Goal: Task Accomplishment & Management: Complete application form

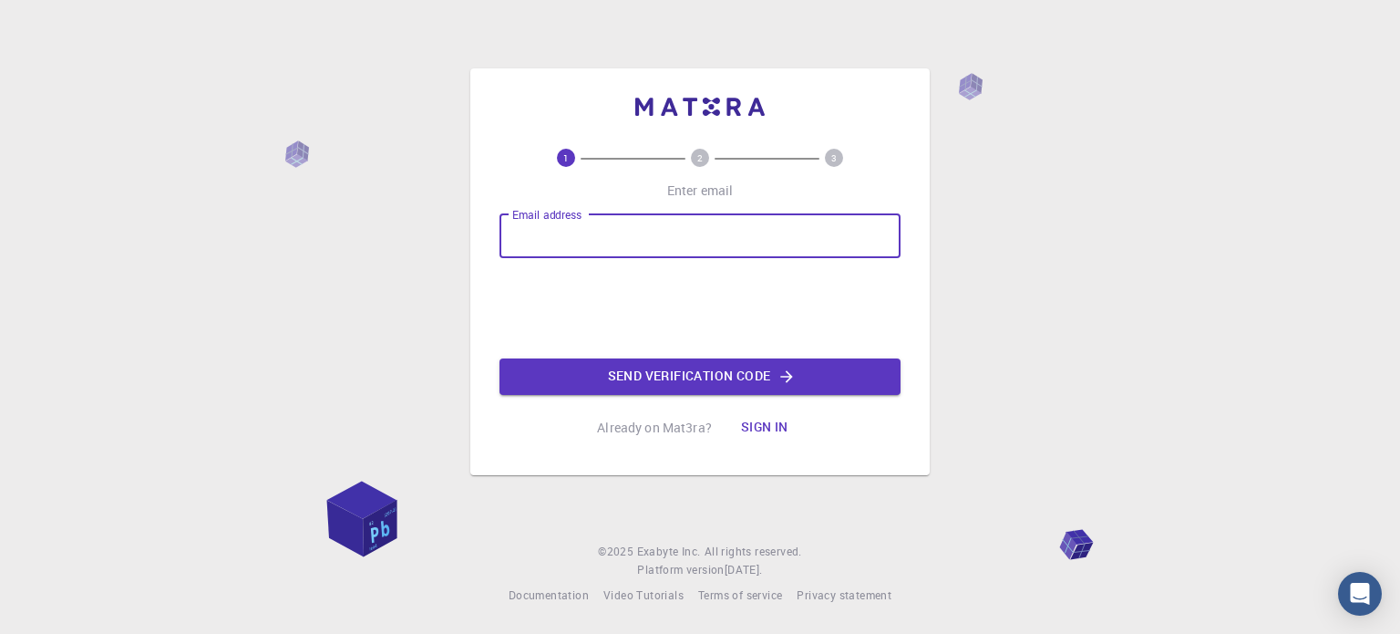
click at [717, 240] on input "Email address" at bounding box center [700, 236] width 401 height 44
type input "[EMAIL_ADDRESS][DOMAIN_NAME]"
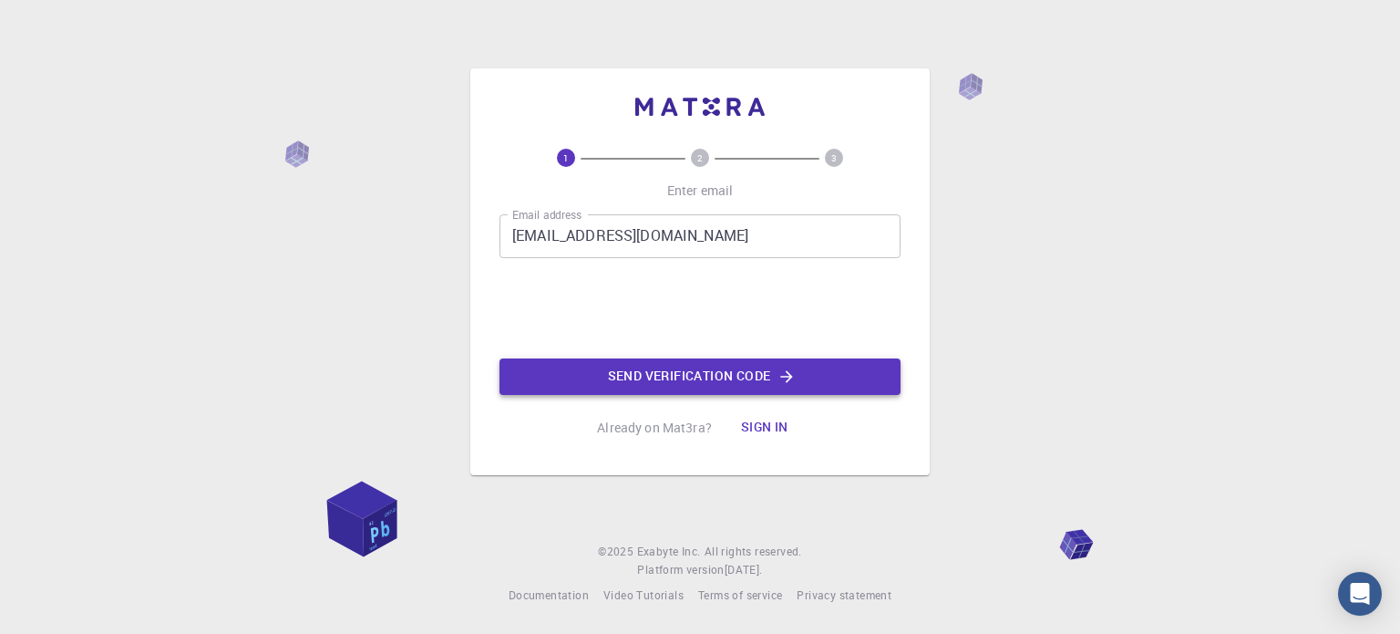
click at [778, 384] on icon "button" at bounding box center [787, 376] width 18 height 18
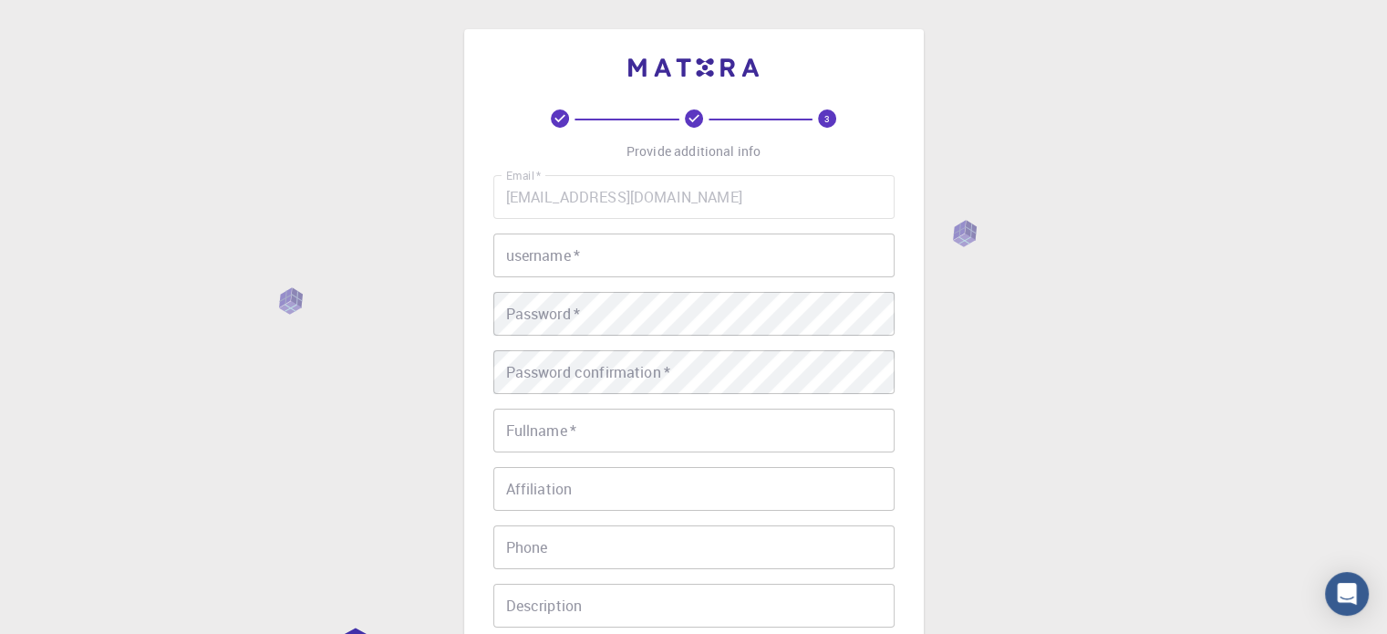
click at [624, 260] on input "username   *" at bounding box center [693, 255] width 401 height 44
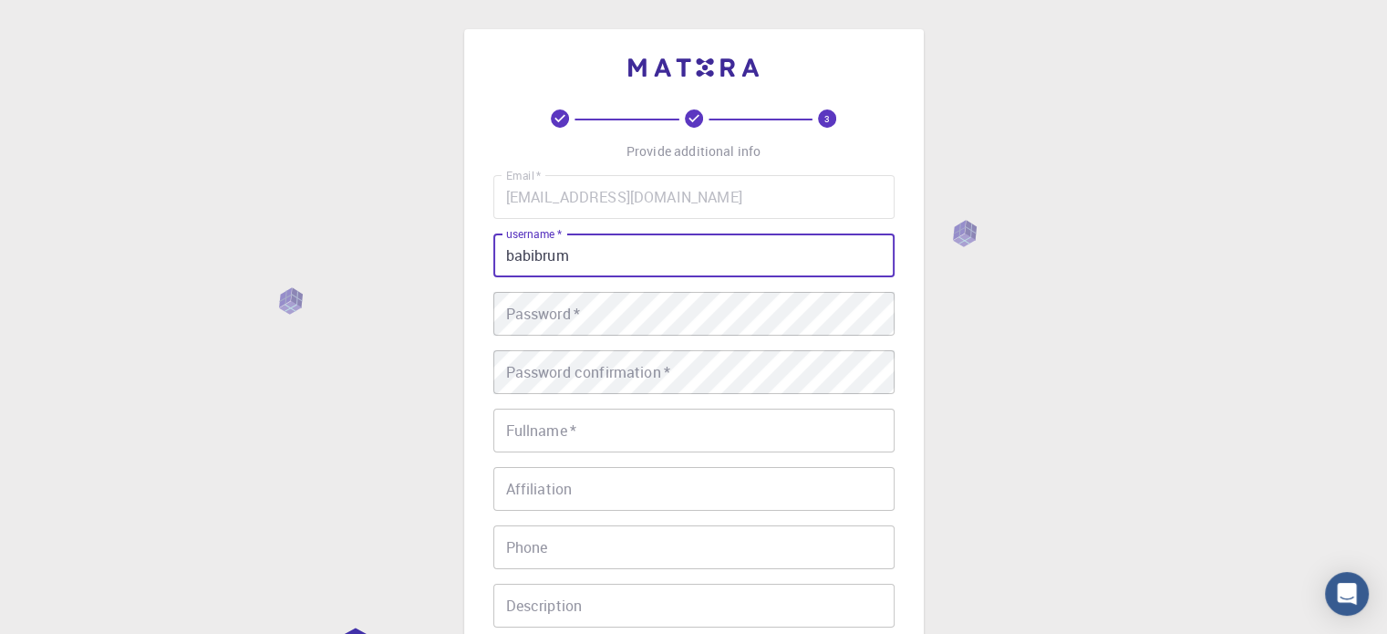
type input "babibrum"
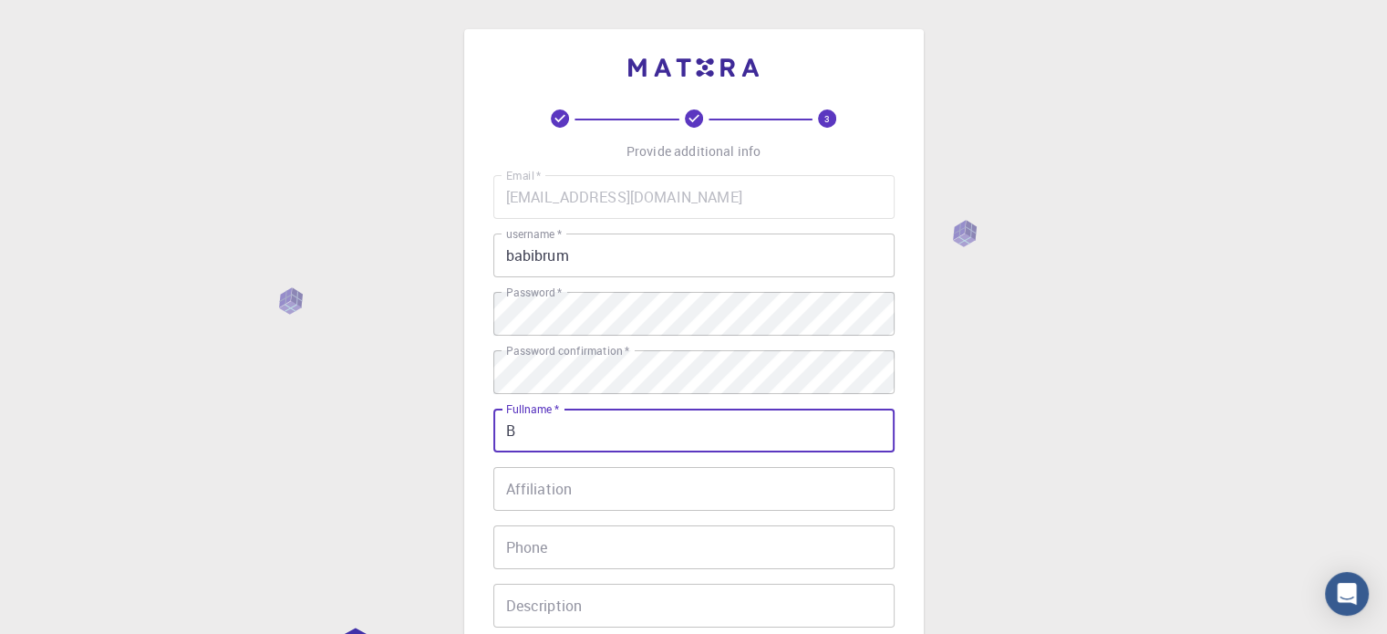
type input "[PERSON_NAME] [PERSON_NAME]"
type input "11942367832"
click at [697, 498] on input "Affiliation" at bounding box center [693, 489] width 401 height 44
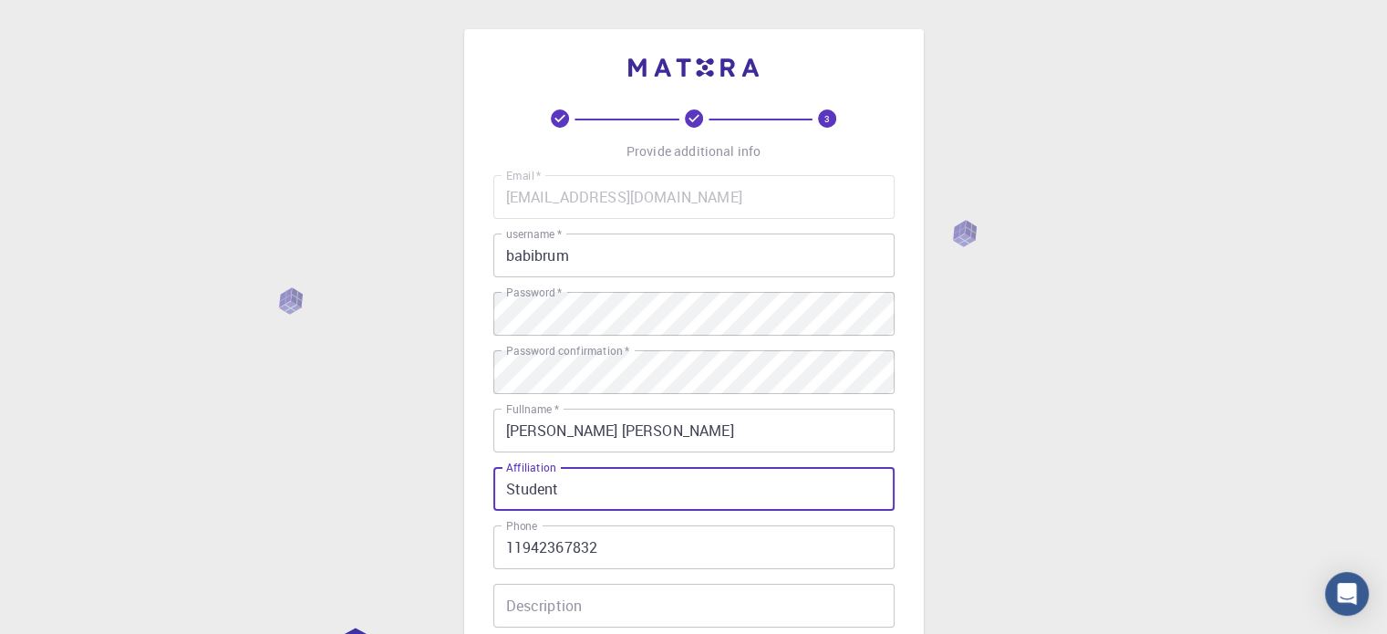
type input "Student"
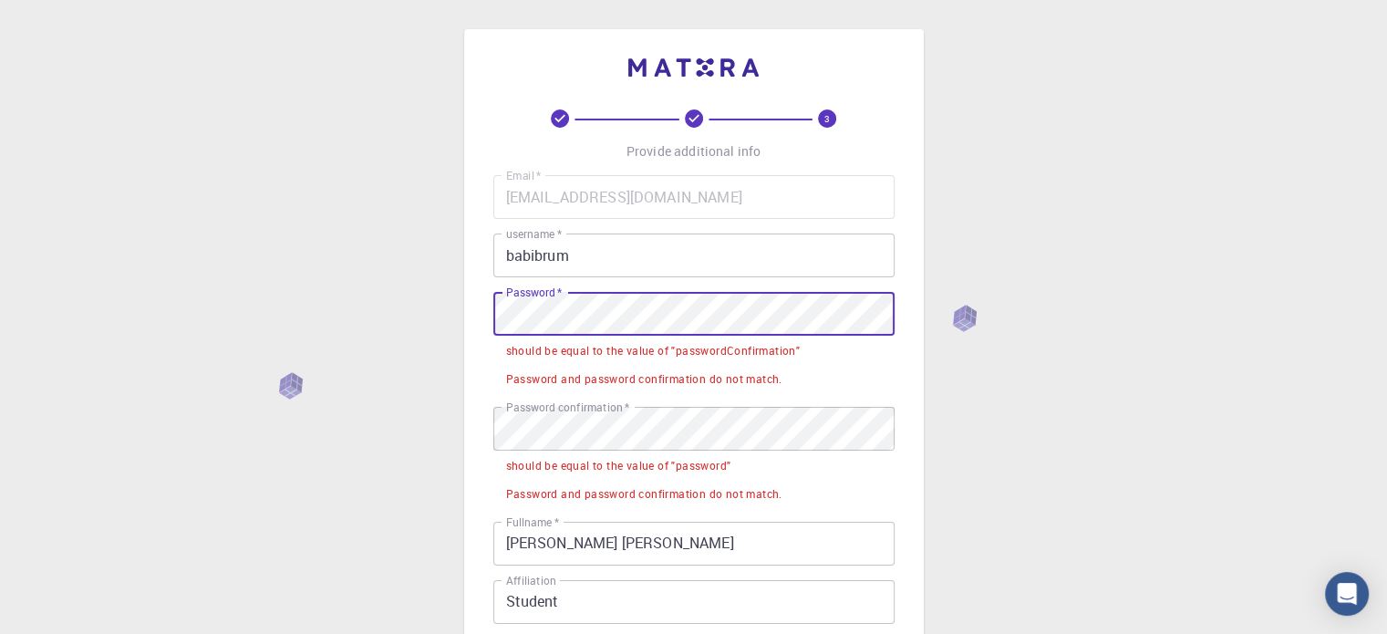
click at [277, 315] on div "3 Provide additional info Email   * [EMAIL_ADDRESS][DOMAIN_NAME] Email   * user…" at bounding box center [693, 548] width 1387 height 1097
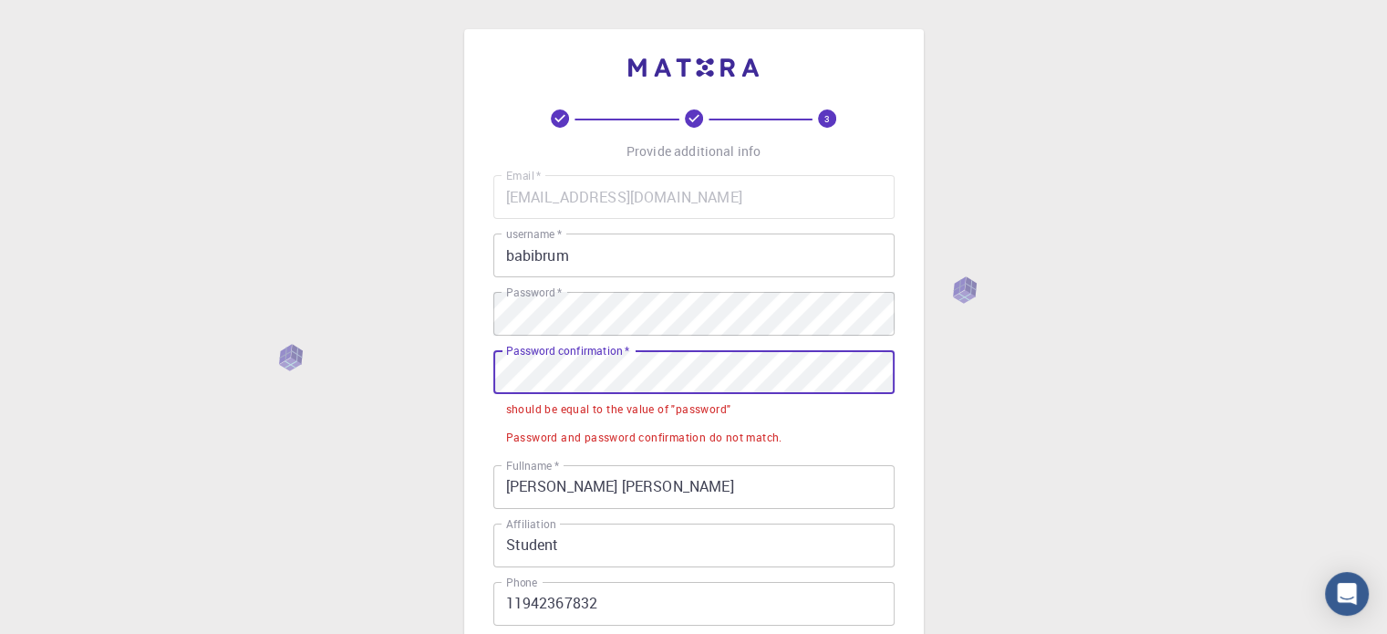
click at [362, 377] on div "3 Provide additional info Email   * [EMAIL_ADDRESS][DOMAIN_NAME] Email   * user…" at bounding box center [693, 520] width 1387 height 1040
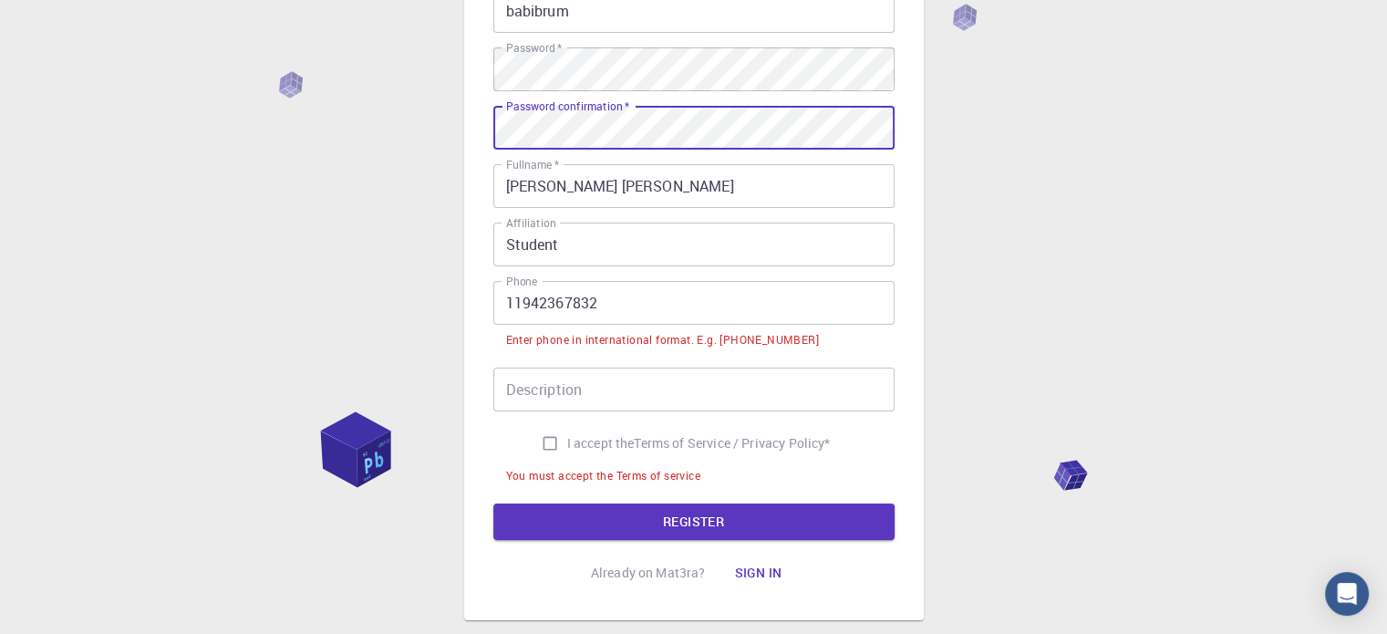
scroll to position [248, 0]
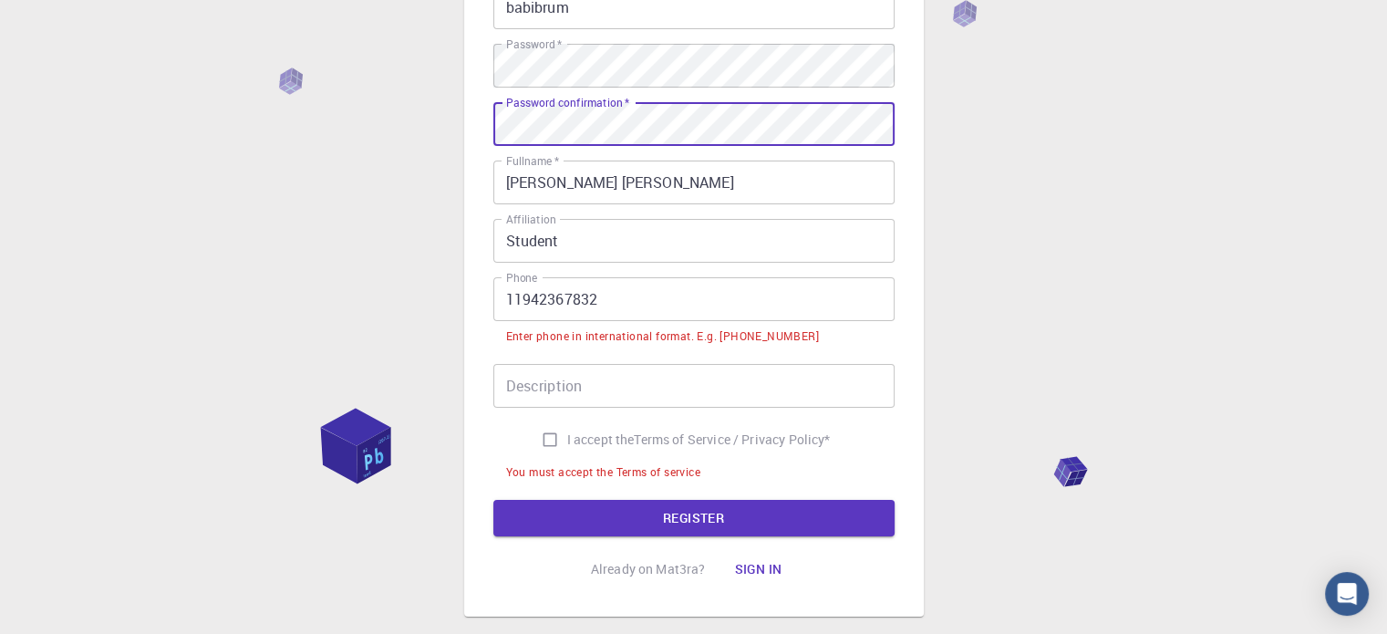
click at [506, 304] on input "11942367832" at bounding box center [693, 299] width 401 height 44
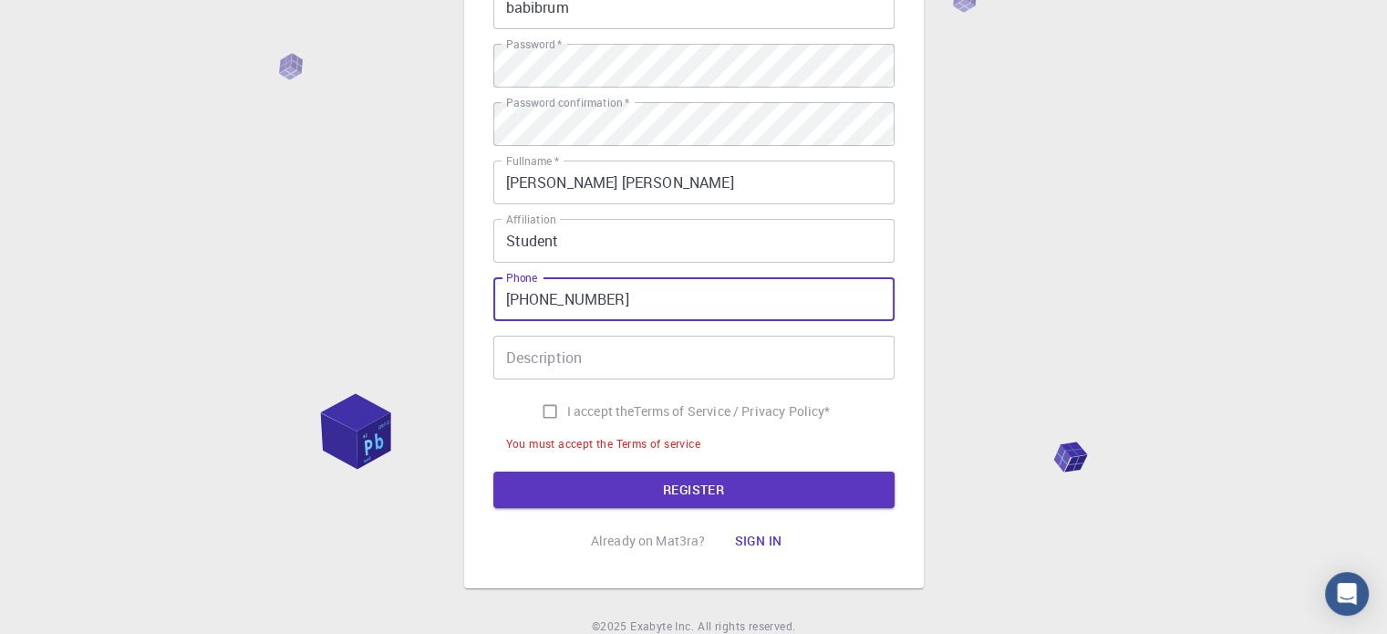
type input "[PHONE_NUMBER]"
click at [552, 406] on input "I accept the Terms of Service / Privacy Policy *" at bounding box center [549, 411] width 35 height 35
checkbox input "true"
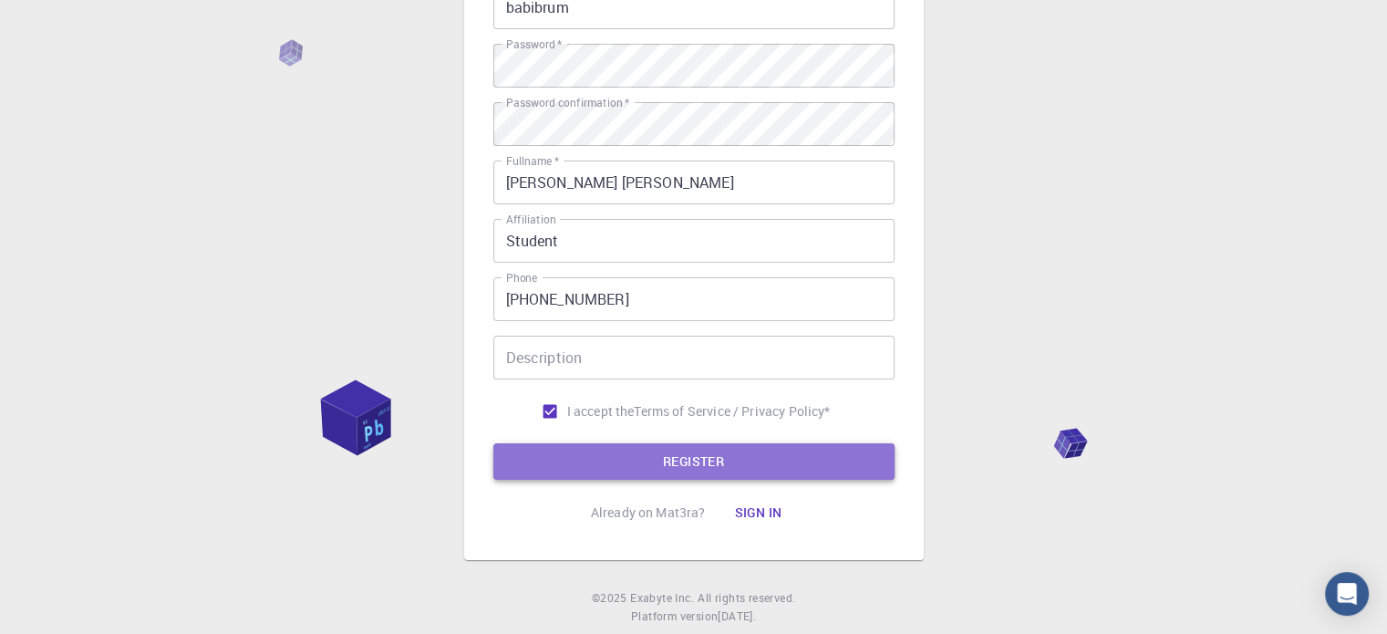
click at [630, 461] on button "REGISTER" at bounding box center [693, 461] width 401 height 36
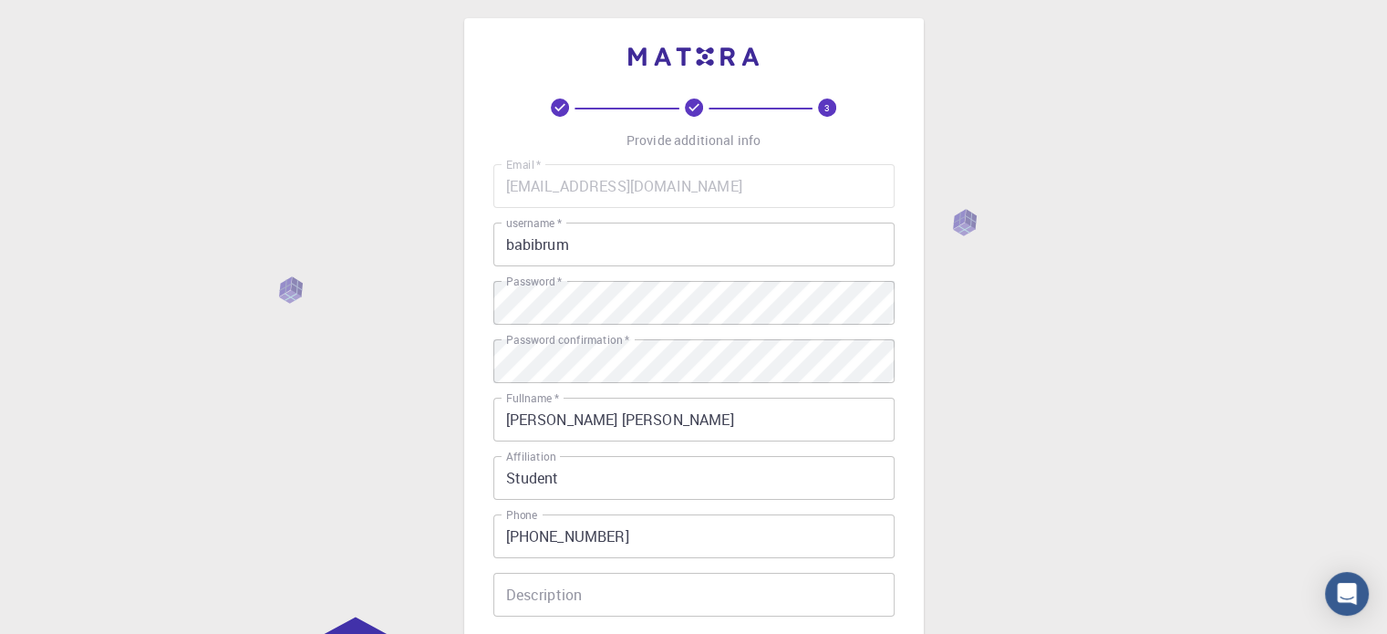
scroll to position [293, 0]
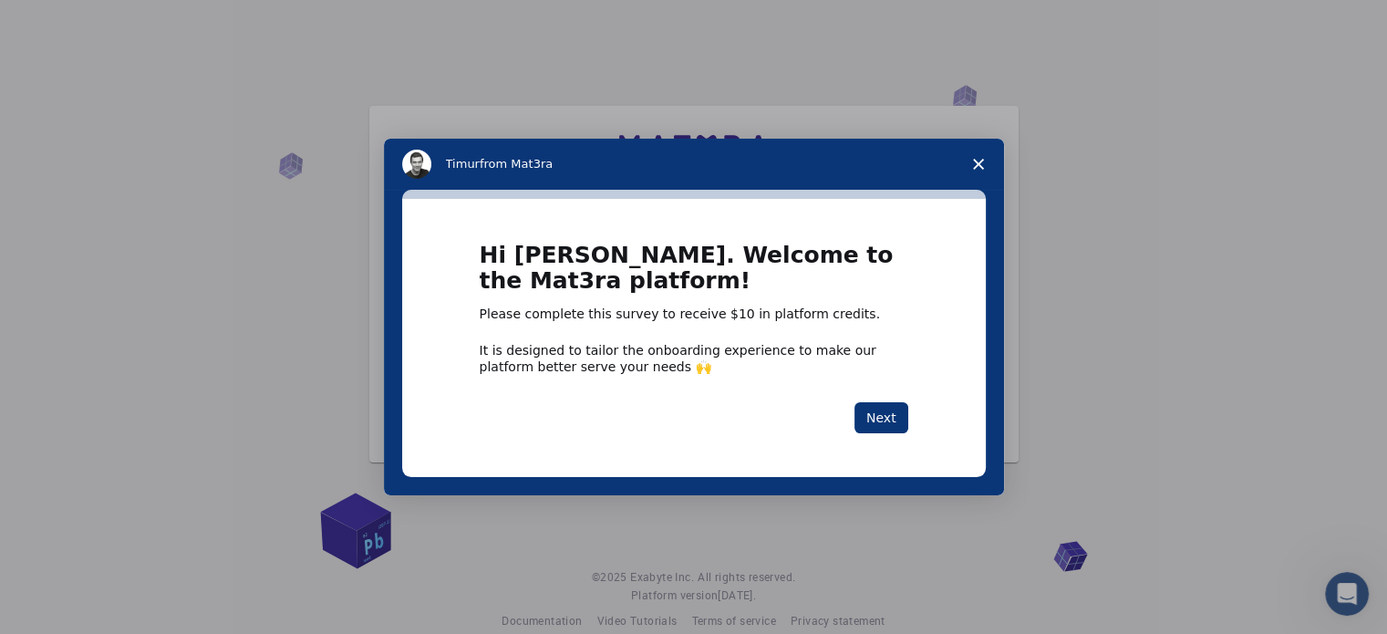
click at [974, 178] on span "Close survey" at bounding box center [978, 164] width 51 height 51
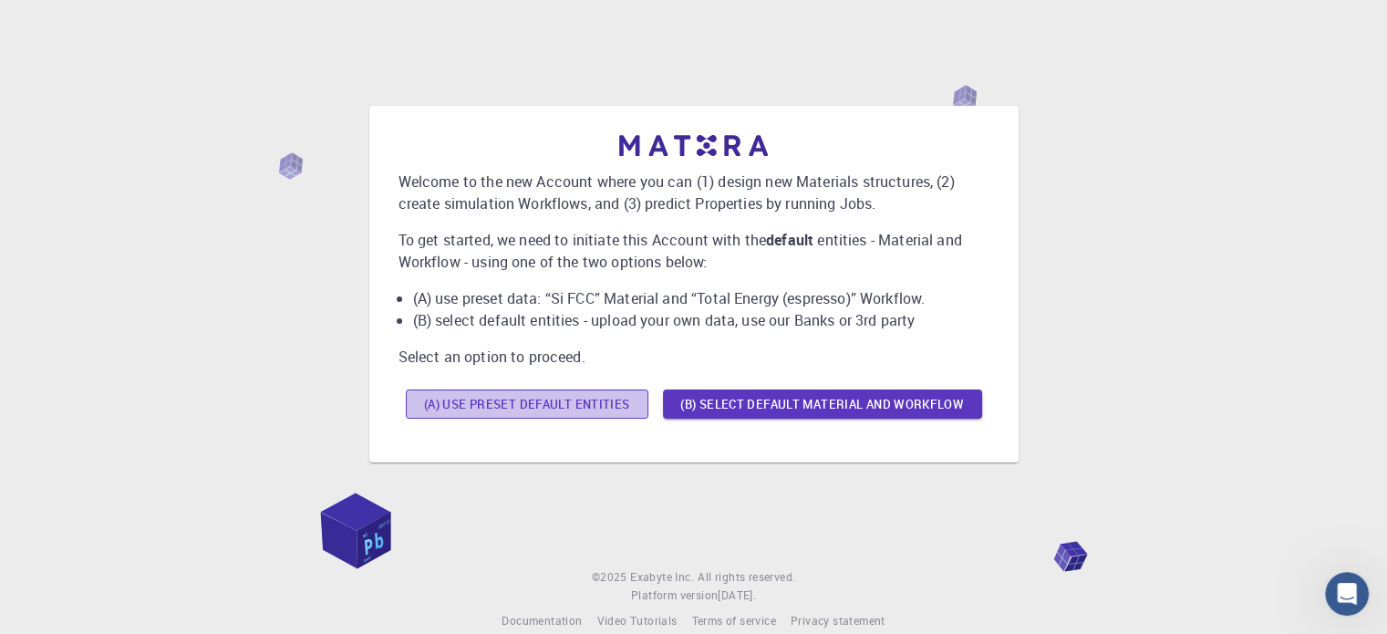
click at [598, 411] on button "(A) Use preset default entities" at bounding box center [527, 403] width 243 height 29
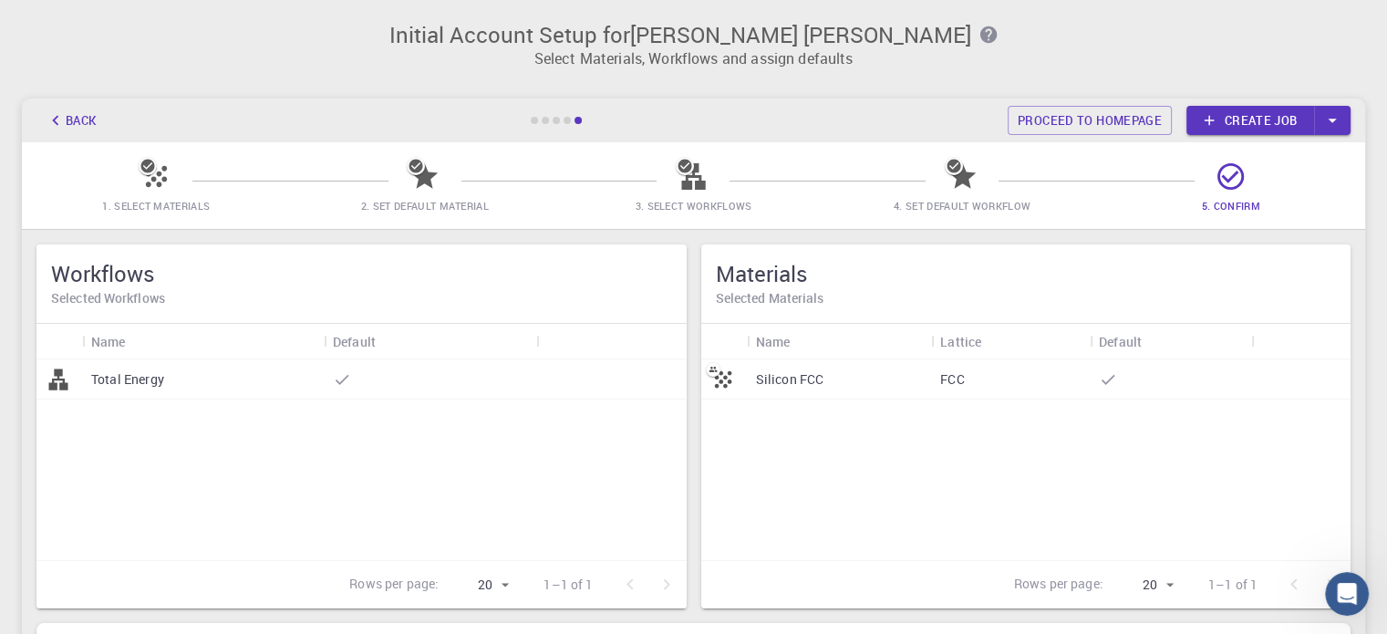
click at [1087, 489] on div "Silicon FCC FCC" at bounding box center [1026, 459] width 650 height 201
click at [794, 377] on p "Silicon FCC" at bounding box center [790, 379] width 68 height 18
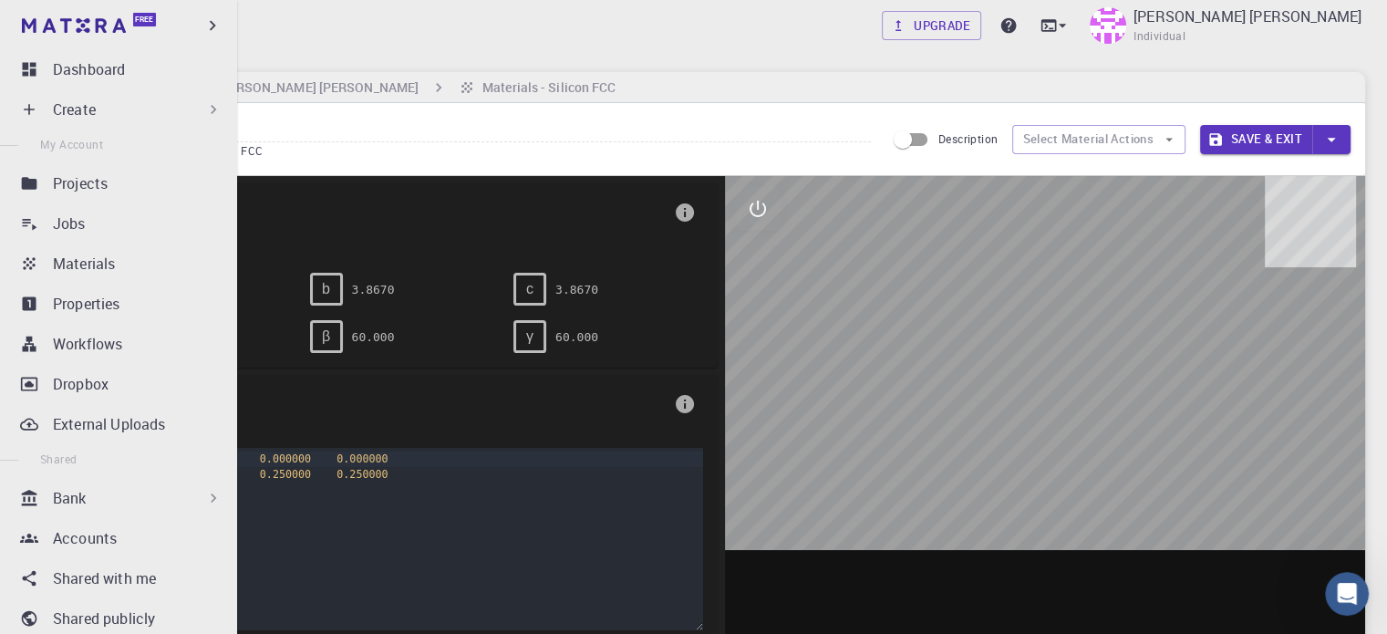
click at [35, 107] on icon at bounding box center [29, 109] width 18 height 18
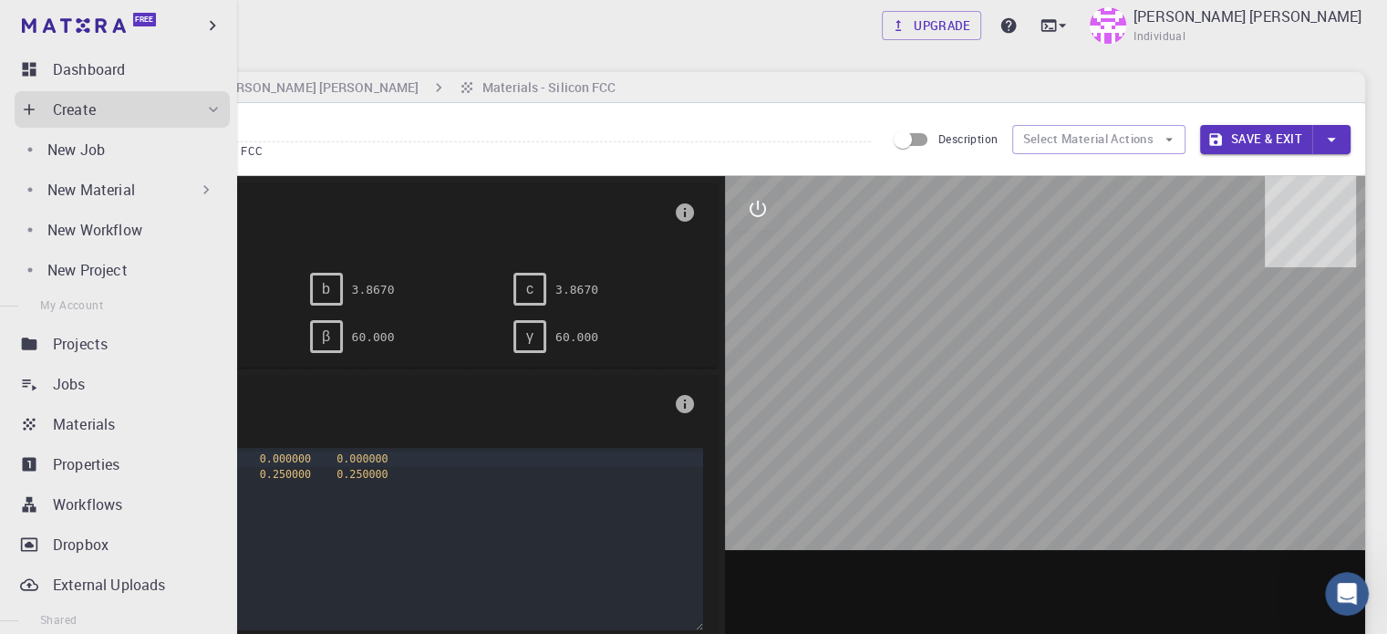
click at [175, 184] on div "New Material" at bounding box center [131, 190] width 168 height 22
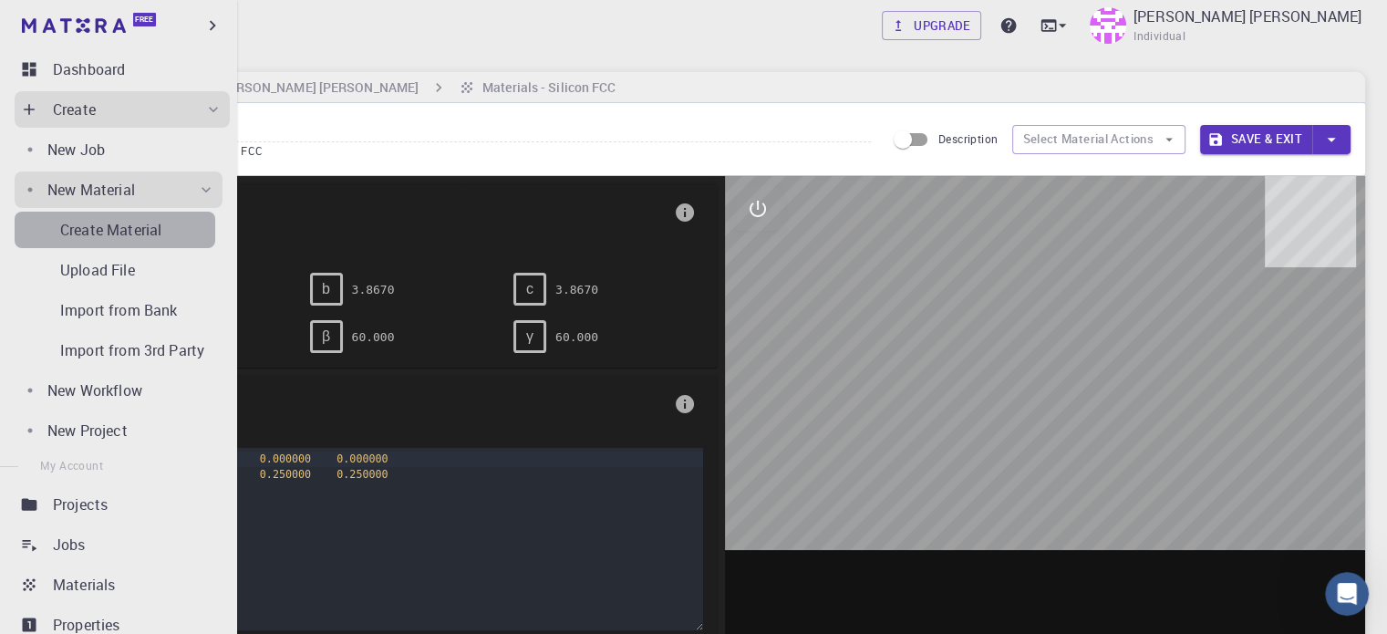
click at [153, 222] on p "Create Material" at bounding box center [110, 230] width 101 height 22
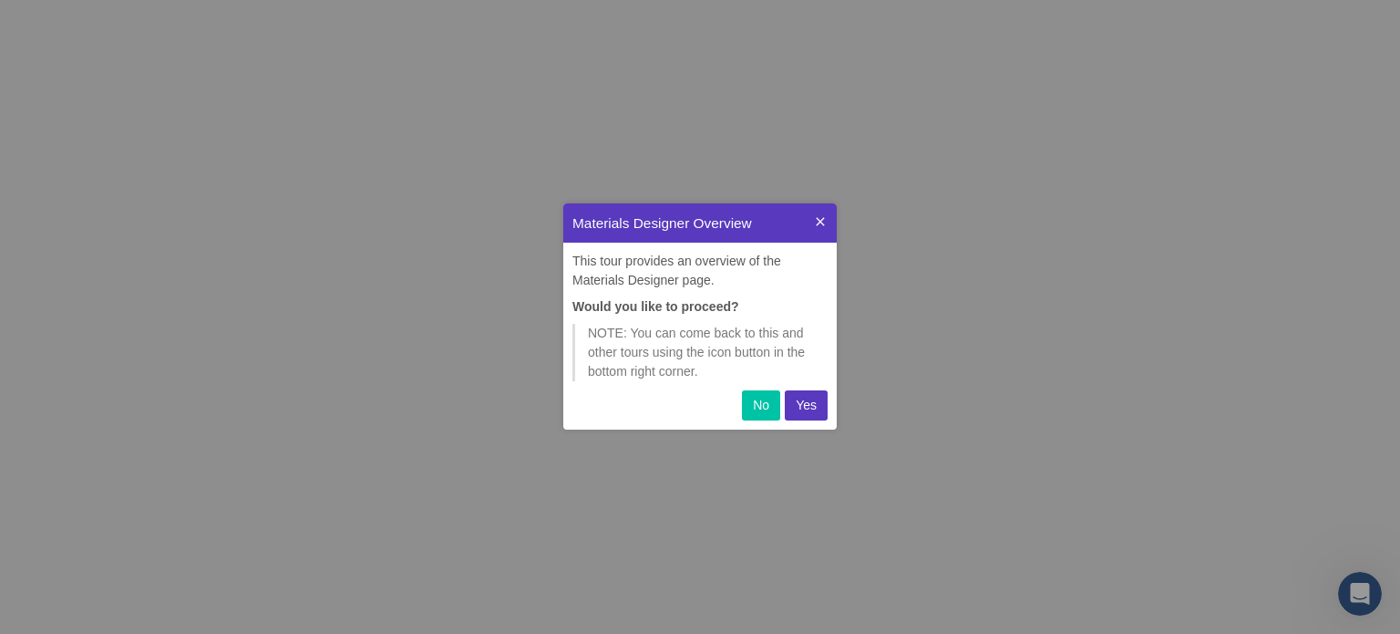
scroll to position [212, 259]
click at [807, 392] on button "Yes" at bounding box center [806, 405] width 43 height 30
